Goal: Consume media (video, audio): Consume media (video, audio)

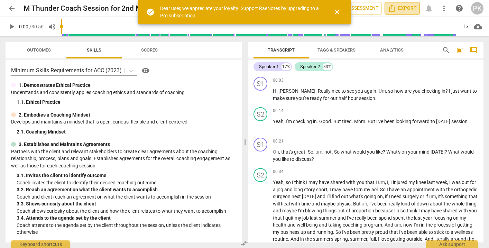
click at [412, 7] on span "Export" at bounding box center [402, 8] width 29 height 8
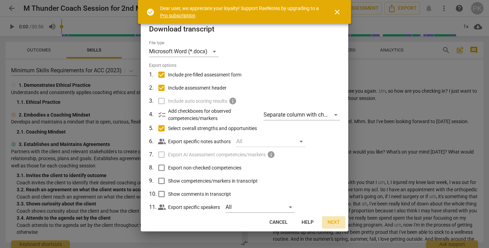
click at [333, 222] on span "Next" at bounding box center [334, 222] width 12 height 7
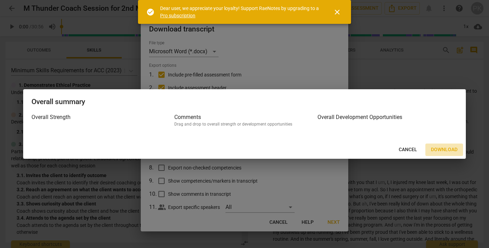
click at [430, 148] on button "Download" at bounding box center [445, 150] width 38 height 12
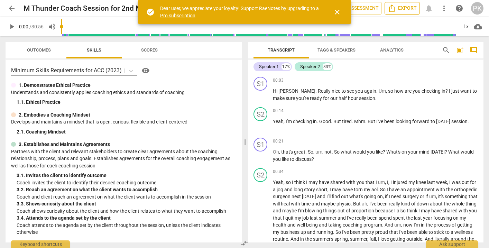
click at [417, 10] on button "Export" at bounding box center [402, 8] width 35 height 12
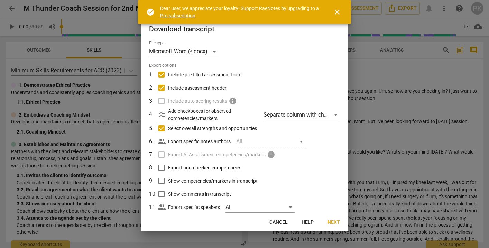
click at [359, 166] on div at bounding box center [244, 124] width 489 height 248
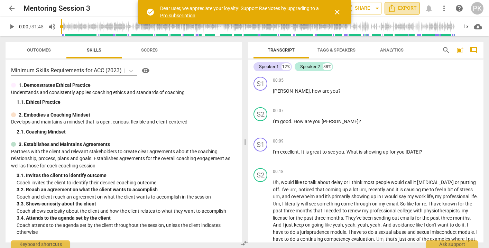
click at [401, 10] on span "Export" at bounding box center [402, 8] width 29 height 8
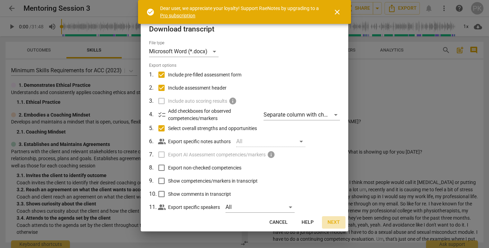
click at [332, 221] on span "Next" at bounding box center [334, 222] width 12 height 7
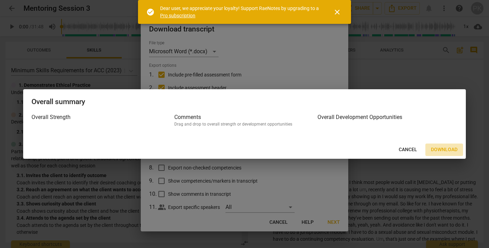
click at [442, 148] on span "Download" at bounding box center [444, 149] width 27 height 7
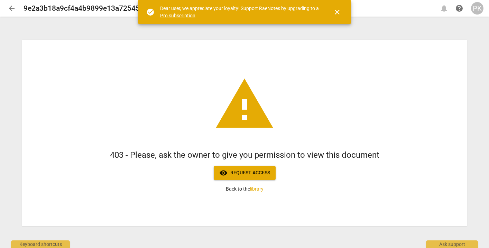
click at [479, 7] on div "PK" at bounding box center [477, 8] width 12 height 12
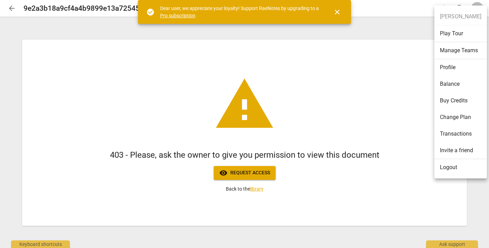
click at [444, 165] on li "Logout" at bounding box center [461, 167] width 53 height 17
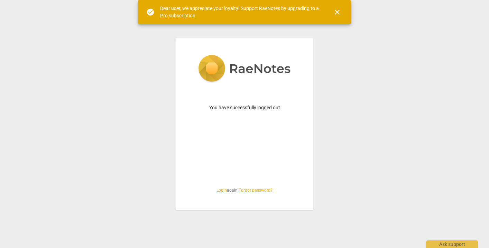
click at [217, 190] on link "Login" at bounding box center [222, 190] width 10 height 5
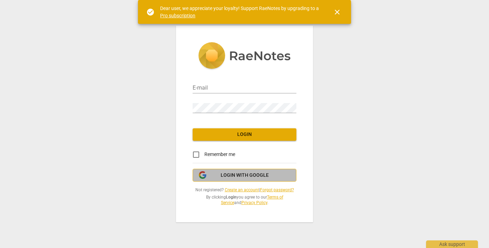
click at [227, 174] on span "Login with Google" at bounding box center [245, 175] width 48 height 7
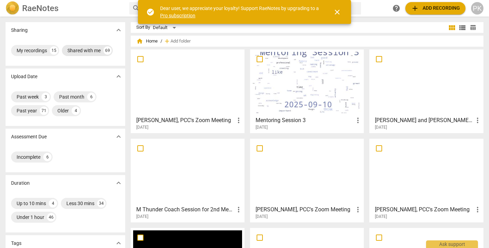
click at [77, 48] on div "Shared with me" at bounding box center [83, 50] width 33 height 7
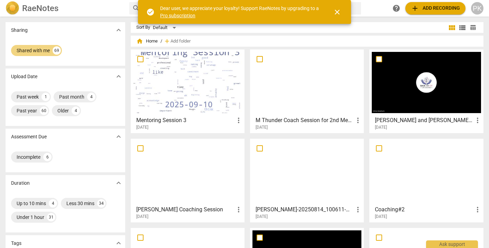
click at [190, 64] on div at bounding box center [187, 82] width 109 height 61
click at [225, 98] on div at bounding box center [187, 82] width 109 height 61
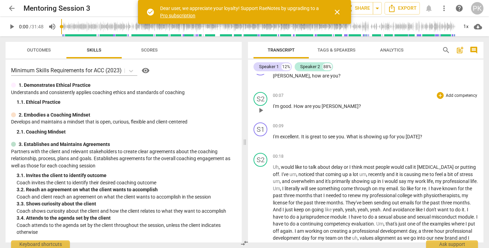
scroll to position [17, 0]
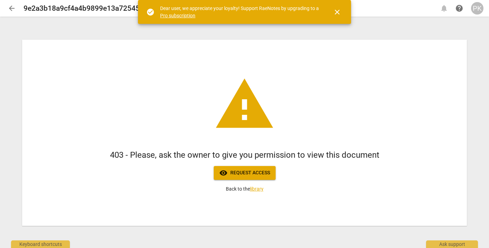
click at [477, 11] on div "PK" at bounding box center [477, 8] width 12 height 12
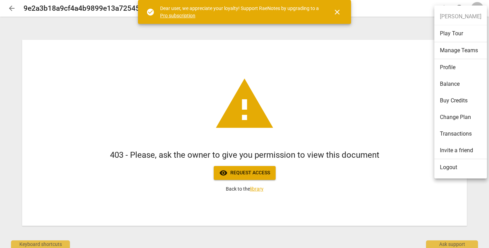
click at [442, 170] on li "Logout" at bounding box center [461, 167] width 53 height 17
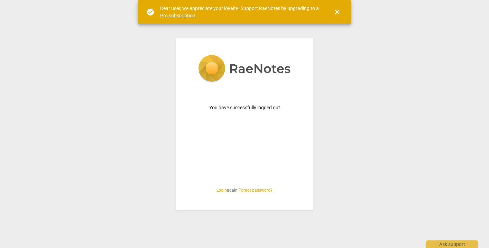
click at [220, 189] on link "Login" at bounding box center [222, 190] width 10 height 5
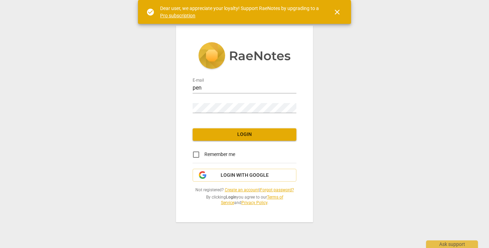
type input "[PERSON_NAME][EMAIL_ADDRESS][DOMAIN_NAME]"
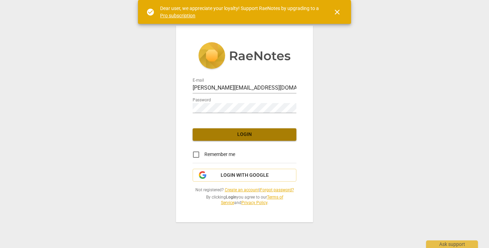
click at [246, 136] on span "Login" at bounding box center [244, 134] width 93 height 7
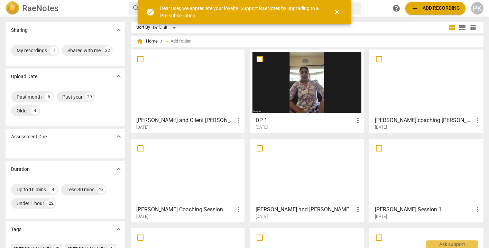
click at [211, 99] on div at bounding box center [187, 82] width 109 height 61
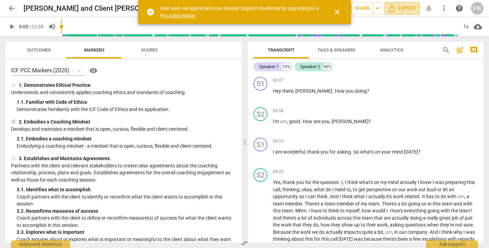
click at [409, 7] on span "Export" at bounding box center [402, 8] width 29 height 8
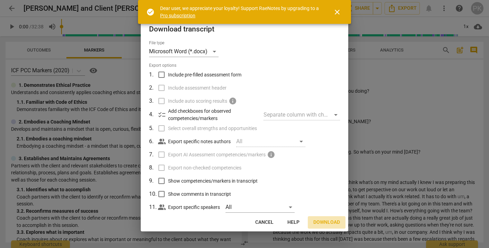
click at [331, 225] on span "Download" at bounding box center [326, 222] width 27 height 7
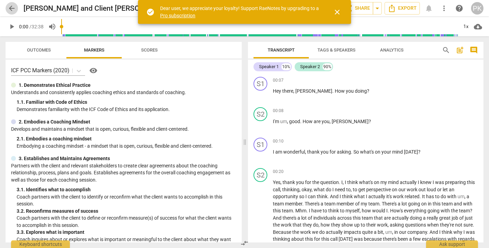
click at [11, 7] on span "arrow_back" at bounding box center [12, 8] width 8 height 8
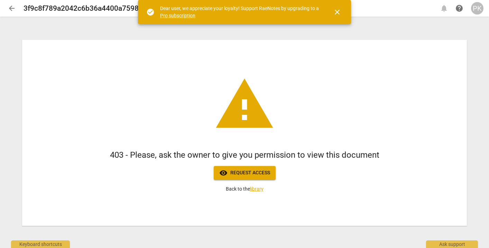
click at [475, 6] on div "PK" at bounding box center [477, 8] width 12 height 12
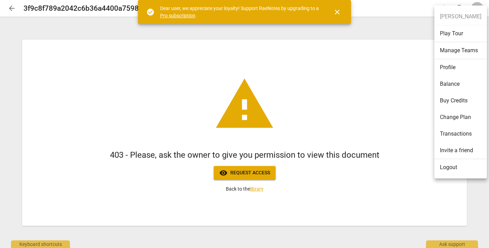
click at [456, 162] on li "Logout" at bounding box center [461, 167] width 53 height 17
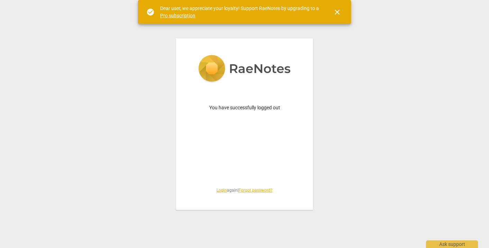
click at [217, 189] on link "Login" at bounding box center [222, 190] width 10 height 5
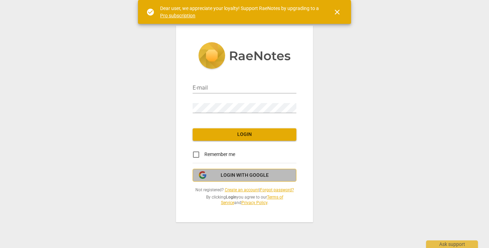
click at [230, 170] on button "Login with Google" at bounding box center [245, 175] width 104 height 13
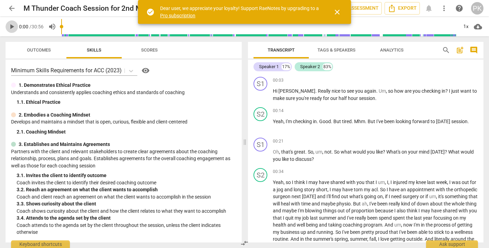
click at [10, 26] on span "play_arrow" at bounding box center [12, 26] width 8 height 8
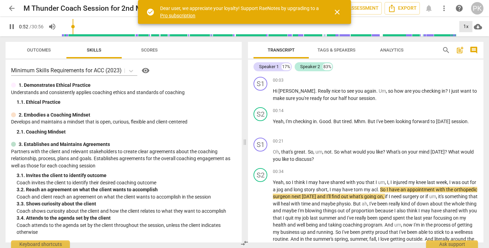
click at [466, 25] on div "1x" at bounding box center [465, 26] width 13 height 11
click at [463, 66] on li "1.5x" at bounding box center [470, 66] width 23 height 13
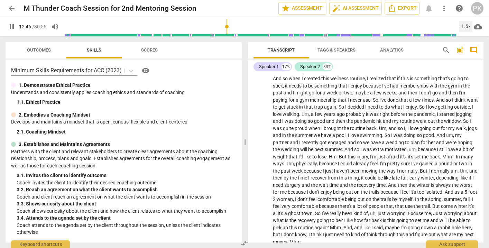
scroll to position [896, 0]
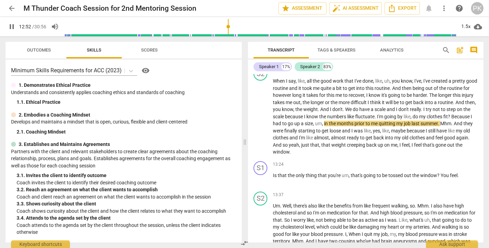
click at [13, 28] on span "pause" at bounding box center [12, 26] width 8 height 8
click at [13, 28] on span "play_arrow" at bounding box center [12, 26] width 8 height 8
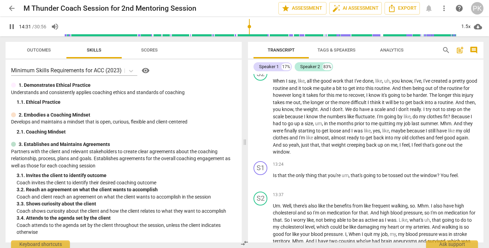
scroll to position [1068, 0]
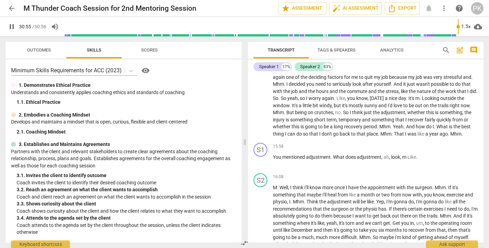
type input "1856"
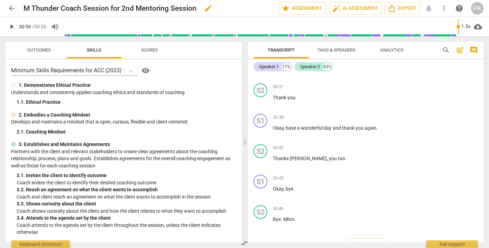
click at [124, 13] on div "M Thunder Coach Session for 2nd Mentoring Session edit" at bounding box center [148, 8] width 249 height 12
